Goal: Information Seeking & Learning: Understand process/instructions

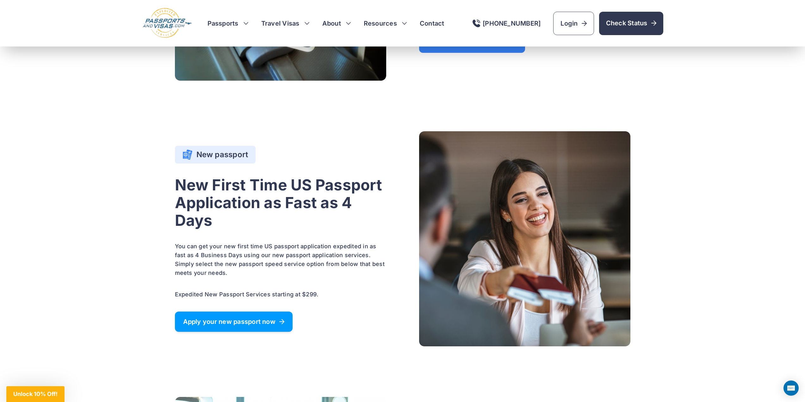
scroll to position [570, 0]
click at [281, 314] on link "Apply your new passport now" at bounding box center [234, 321] width 118 height 20
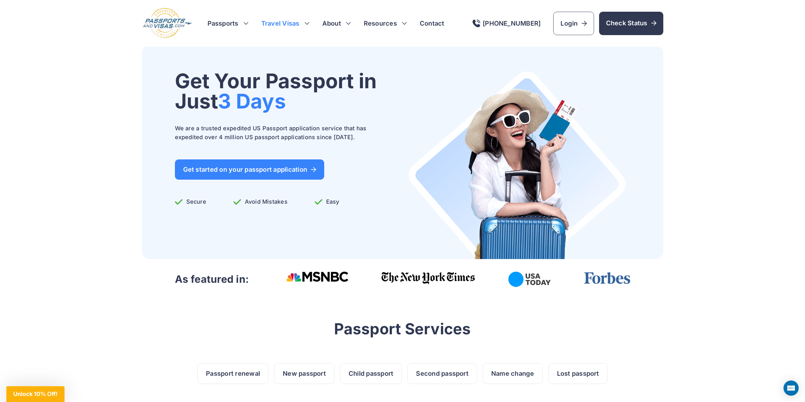
click at [296, 20] on h3 "Travel Visas" at bounding box center [285, 23] width 48 height 9
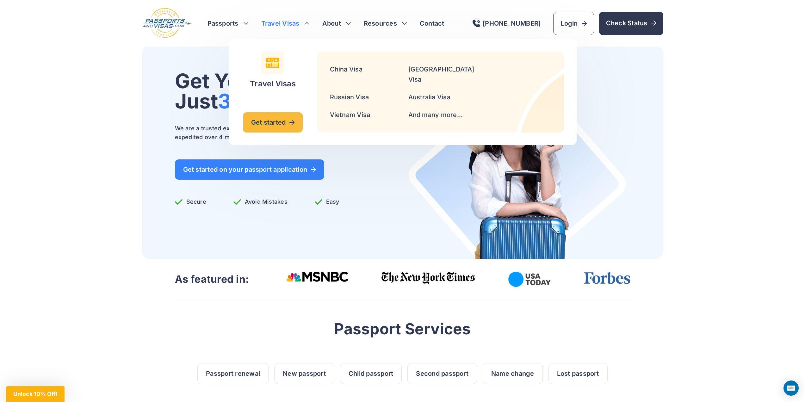
click at [296, 20] on h3 "Travel Visas" at bounding box center [285, 23] width 48 height 9
click at [222, 25] on h3 "Passports" at bounding box center [228, 23] width 41 height 9
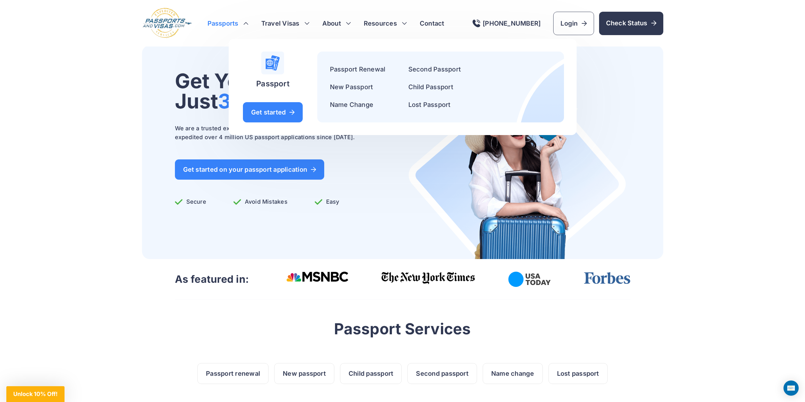
click at [226, 25] on h3 "Passports" at bounding box center [228, 23] width 41 height 9
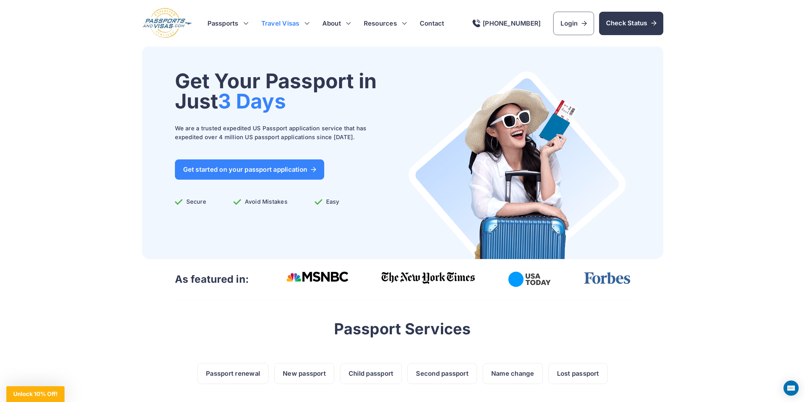
click at [304, 24] on h3 "Travel Visas" at bounding box center [285, 23] width 48 height 9
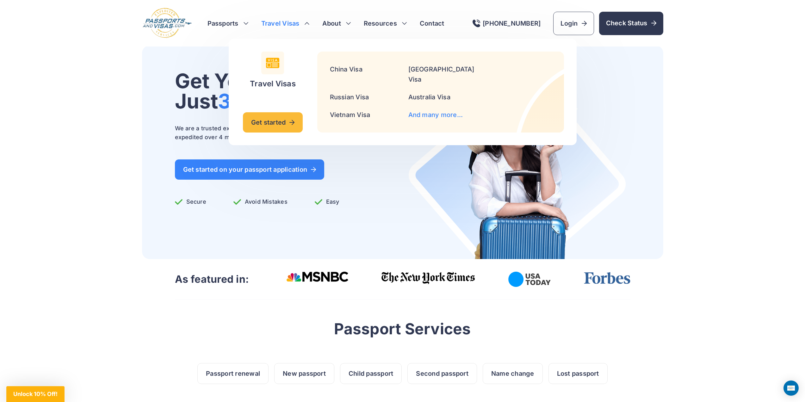
click at [434, 111] on link "And many more..." at bounding box center [436, 115] width 55 height 8
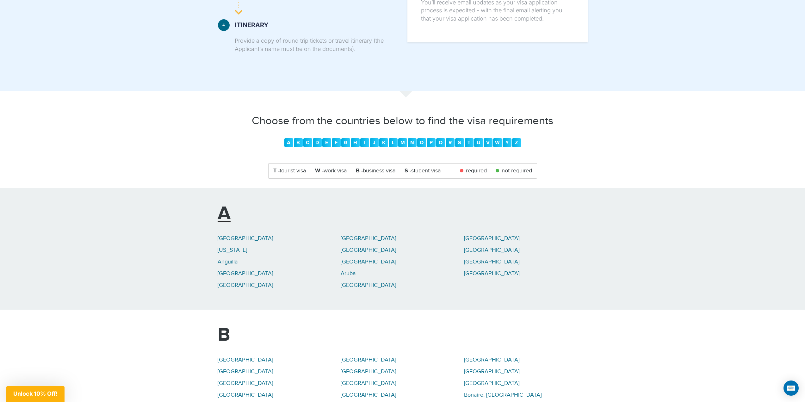
scroll to position [728, 0]
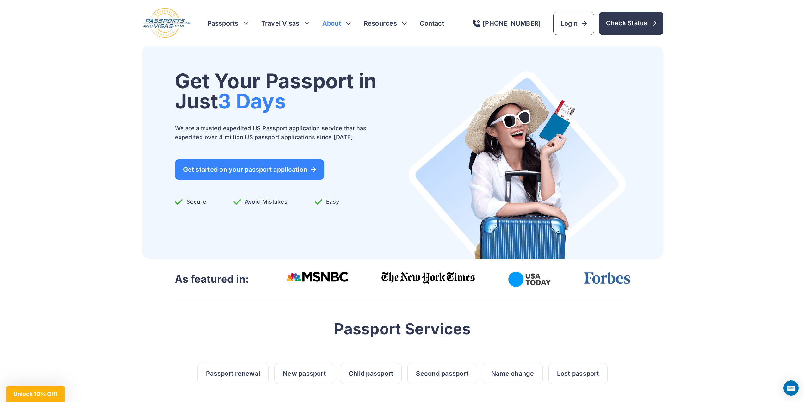
click at [325, 24] on link "About" at bounding box center [332, 23] width 19 height 9
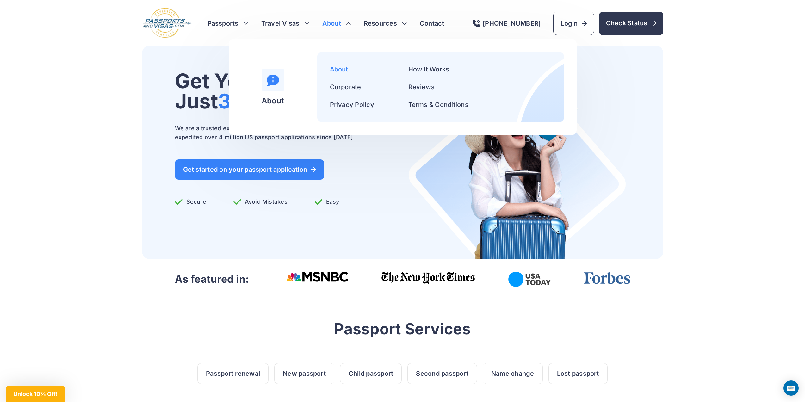
click at [333, 68] on link "About" at bounding box center [339, 70] width 18 height 8
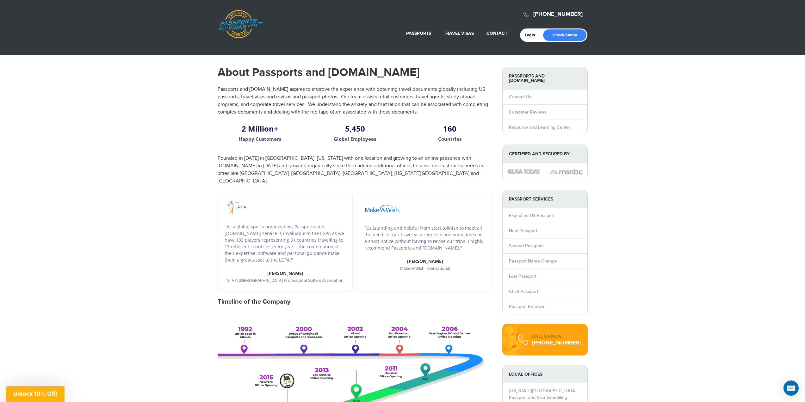
click at [256, 24] on link "Passports & Visas.com" at bounding box center [240, 24] width 45 height 28
click at [254, 25] on link "Passports & Visas.com" at bounding box center [240, 24] width 45 height 28
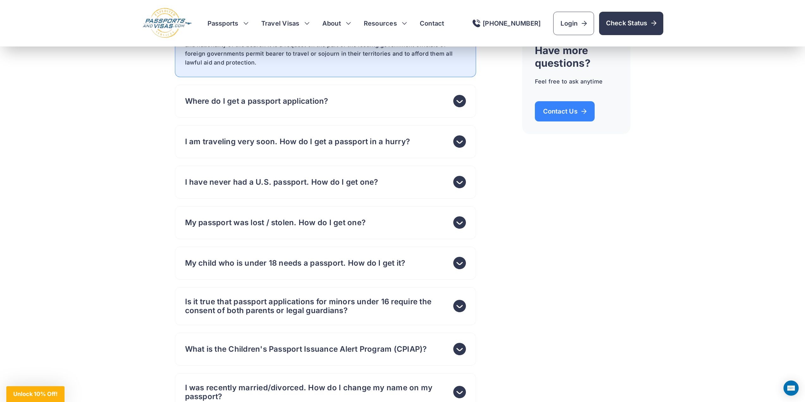
scroll to position [3580, 0]
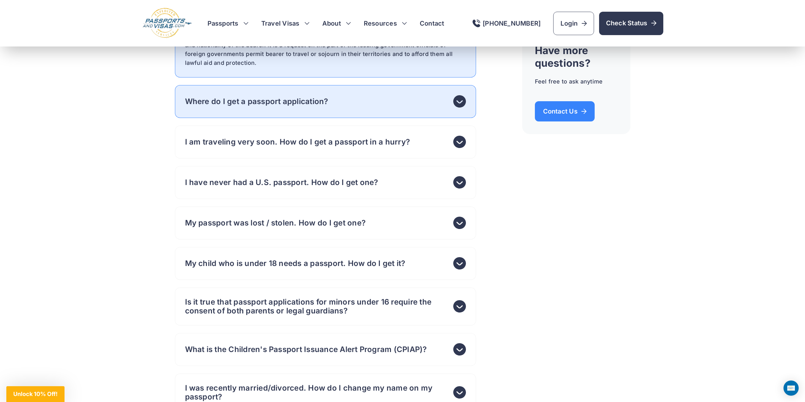
click at [219, 105] on header "Where do I get a passport application?" at bounding box center [325, 101] width 301 height 33
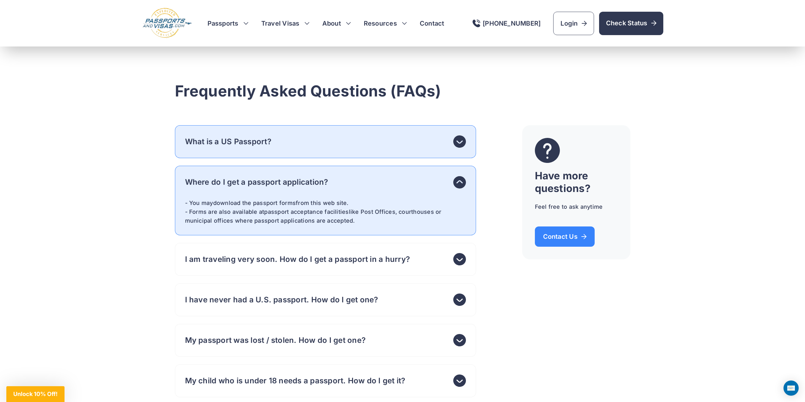
scroll to position [3453, 0]
click at [214, 145] on header "What is a US Passport?" at bounding box center [325, 142] width 301 height 33
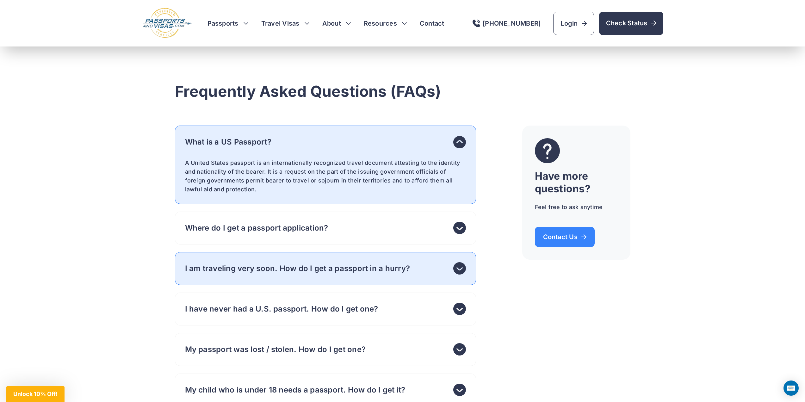
click at [232, 275] on header "I am traveling very soon. How do I get a passport in a hurry?" at bounding box center [325, 268] width 301 height 33
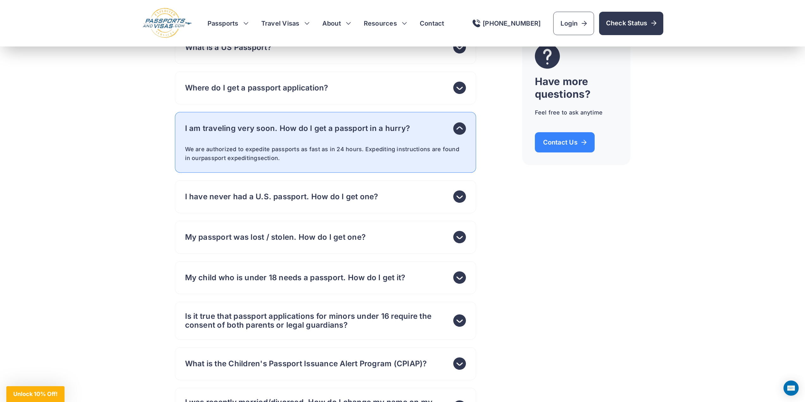
scroll to position [3548, 0]
click at [240, 19] on h3 "Passports" at bounding box center [228, 23] width 41 height 9
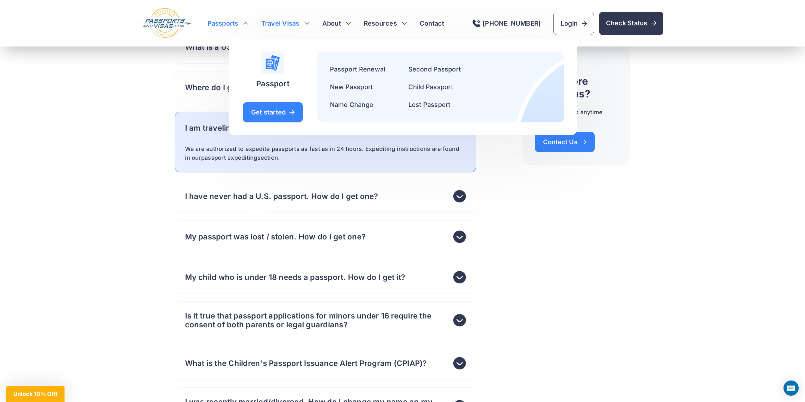
click at [274, 21] on h3 "Travel Visas" at bounding box center [285, 23] width 48 height 9
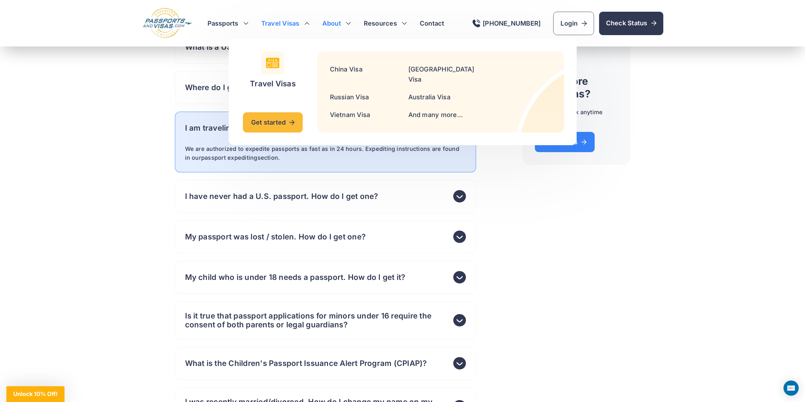
click at [339, 19] on link "About" at bounding box center [332, 23] width 19 height 9
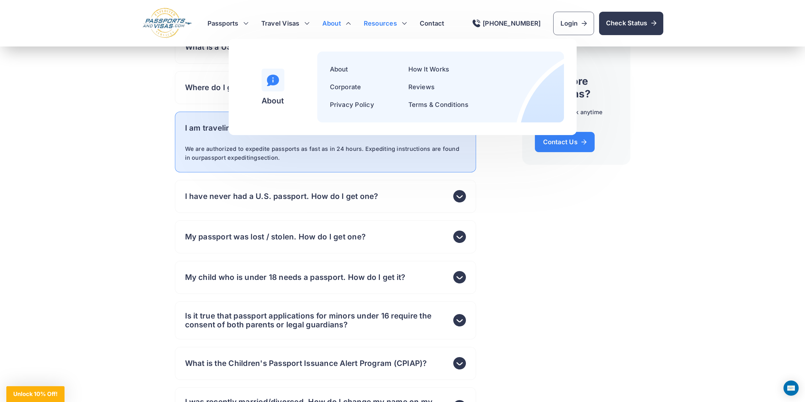
click at [371, 20] on h3 "Resources" at bounding box center [385, 23] width 43 height 9
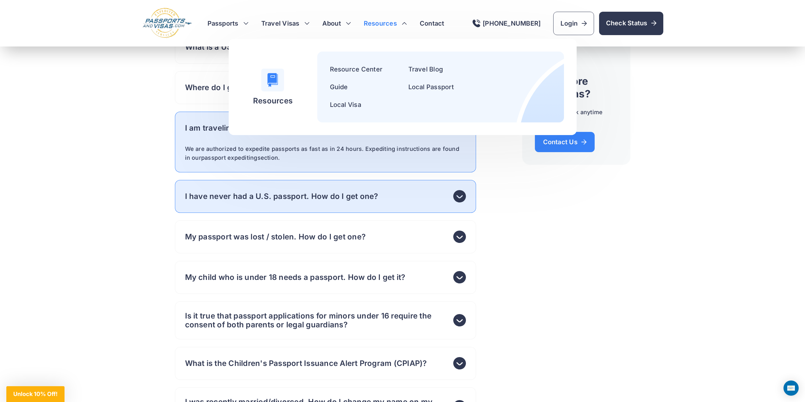
click at [474, 180] on header "I have never had a U.S. passport. How do I get one?" at bounding box center [325, 196] width 301 height 33
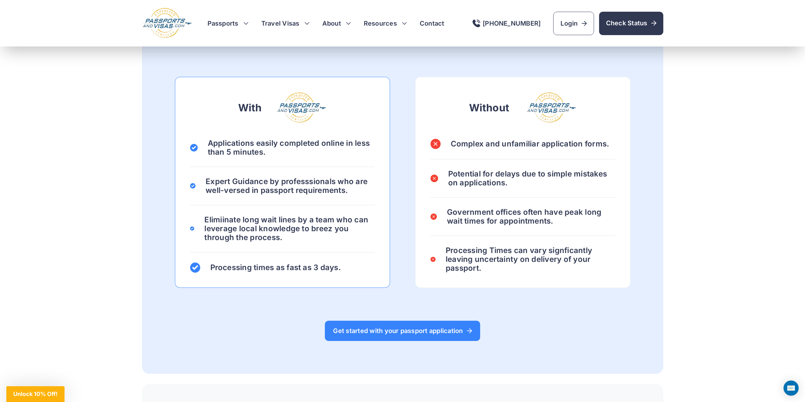
scroll to position [531, 0]
